Goal: Find specific page/section: Find specific page/section

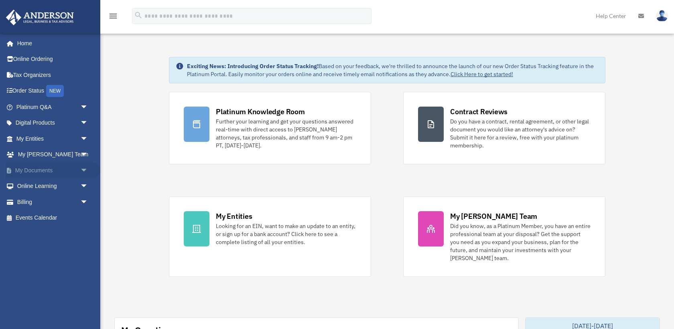
click at [40, 169] on link "My Documents arrow_drop_down" at bounding box center [53, 170] width 95 height 16
click at [53, 169] on link "My Documents arrow_drop_down" at bounding box center [53, 170] width 95 height 16
click at [84, 169] on span "arrow_drop_down" at bounding box center [88, 170] width 16 height 16
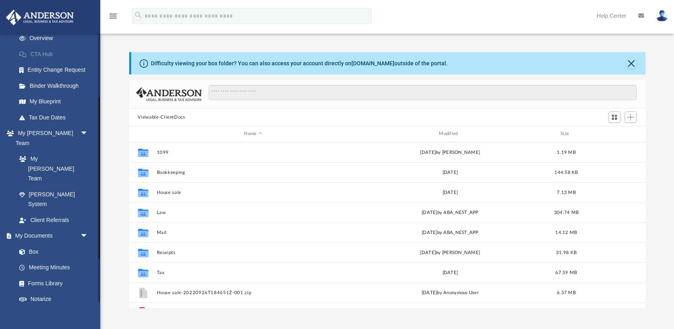
scroll to position [135, 0]
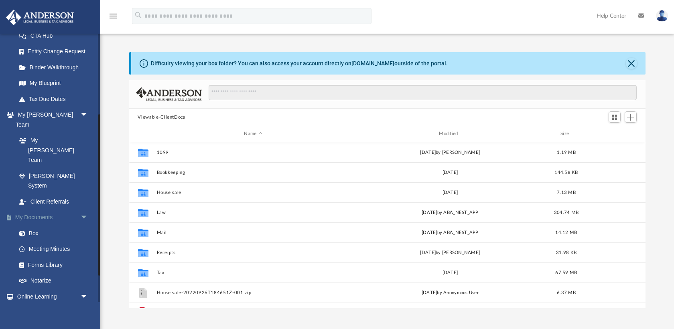
click at [40, 210] on link "My Documents arrow_drop_down" at bounding box center [53, 218] width 95 height 16
click at [34, 225] on link "Box" at bounding box center [55, 233] width 89 height 16
click at [38, 225] on link "Box" at bounding box center [55, 233] width 89 height 16
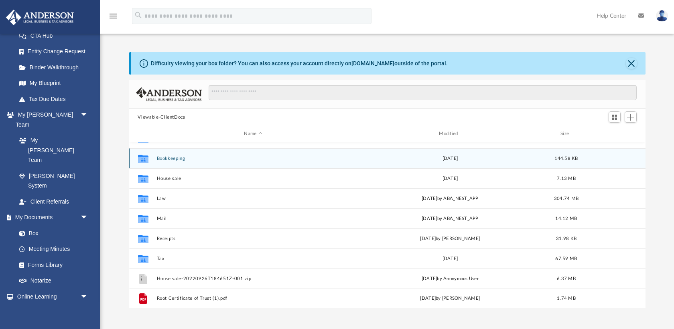
scroll to position [0, 0]
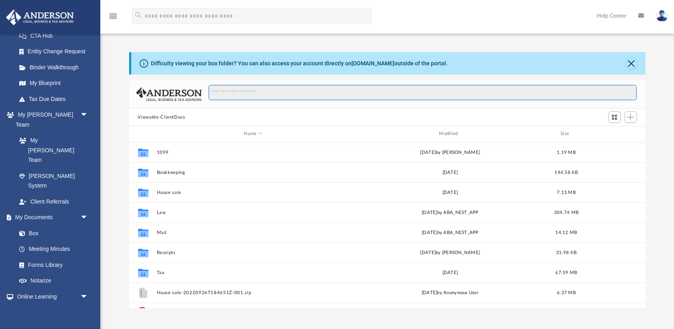
click at [237, 91] on input "Search files and folders" at bounding box center [422, 92] width 427 height 15
type input "***"
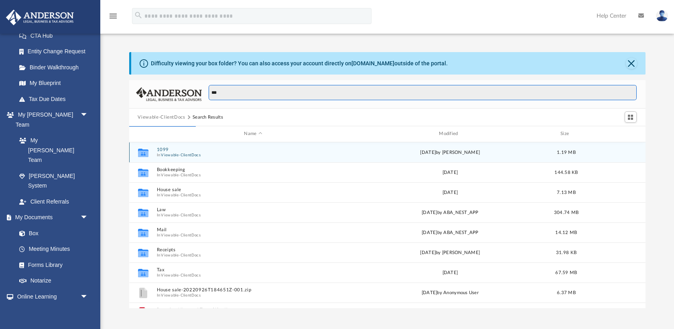
scroll to position [0, 0]
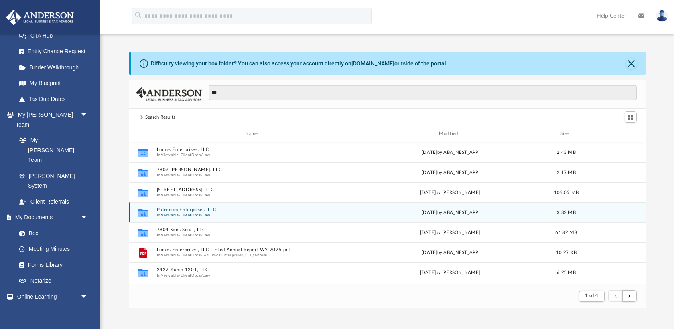
click at [196, 205] on div "Collaborated Folder Patronum Enterprises, LLC In Viewable-ClientDocs / Law [DAT…" at bounding box center [387, 212] width 516 height 20
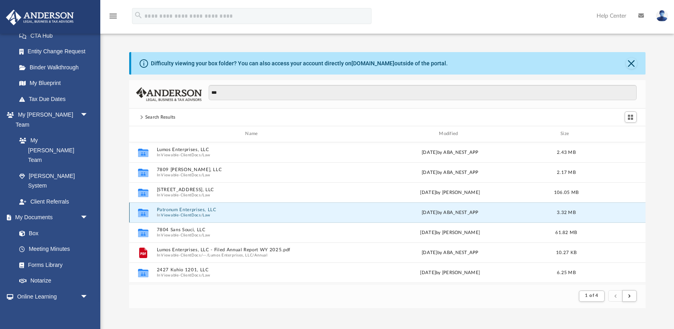
click at [196, 212] on button "Patronum Enterprises, LLC" at bounding box center [252, 209] width 193 height 5
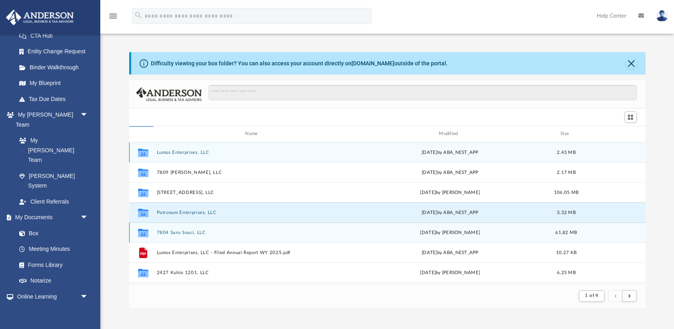
scroll to position [182, 516]
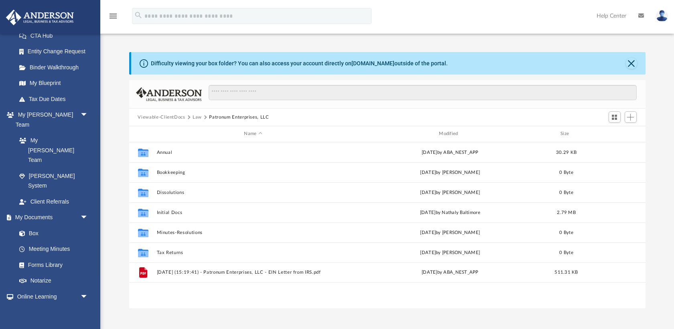
click at [173, 118] on button "Viewable-ClientDocs" at bounding box center [161, 117] width 47 height 7
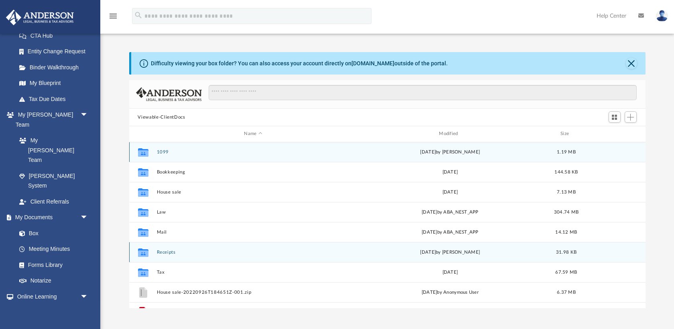
scroll to position [0, 0]
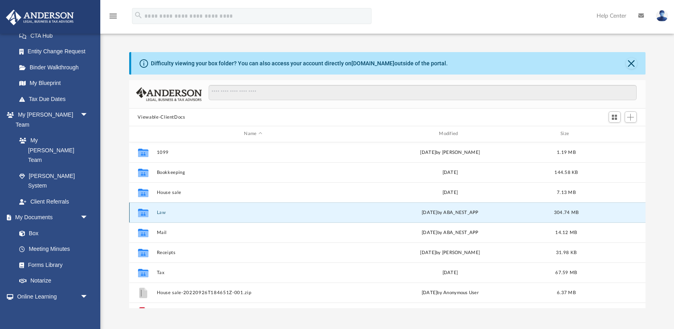
click at [162, 210] on button "Law" at bounding box center [252, 212] width 193 height 5
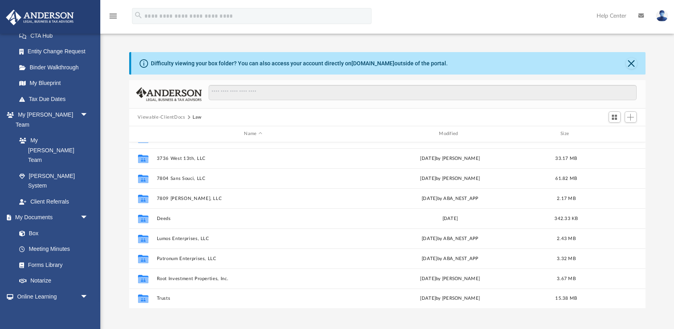
scroll to position [13, 0]
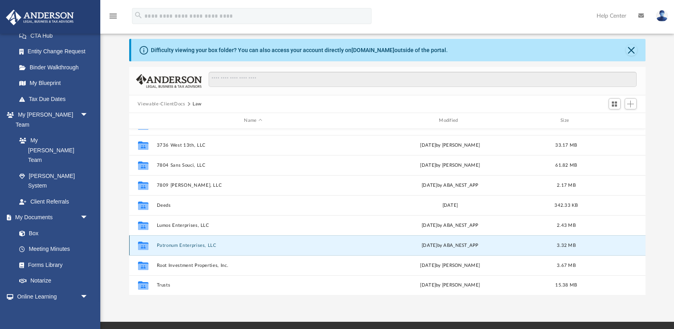
click at [184, 245] on button "Patronum Enterprises, LLC" at bounding box center [252, 245] width 193 height 5
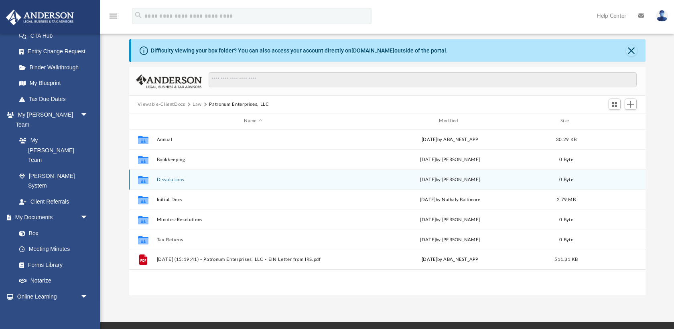
scroll to position [0, 0]
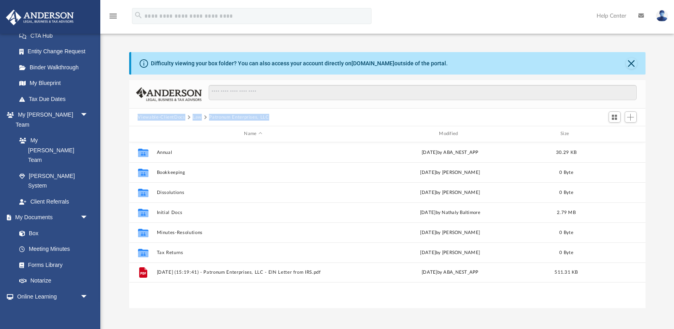
drag, startPoint x: 279, startPoint y: 115, endPoint x: 142, endPoint y: 112, distance: 137.2
click at [142, 112] on div "Viewable-ClientDocs Law Patronum Enterprises, LLC" at bounding box center [387, 118] width 516 height 18
copy div "Viewable-ClientDocs Law Patronum Enterprises, LLC"
